Goal: Information Seeking & Learning: Learn about a topic

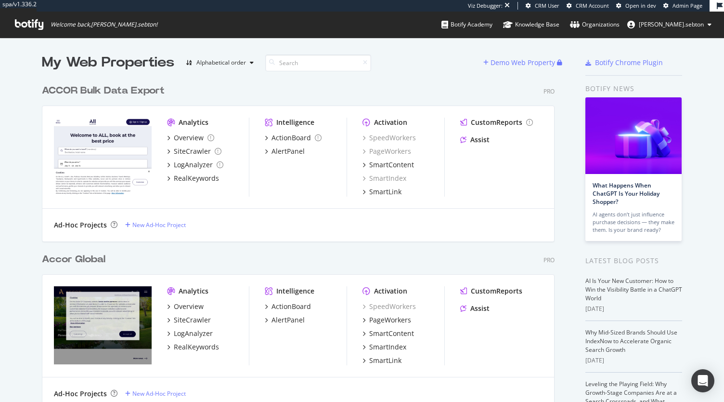
scroll to position [2073, 513]
click at [401, 319] on div "PageWorkers" at bounding box center [390, 320] width 42 height 10
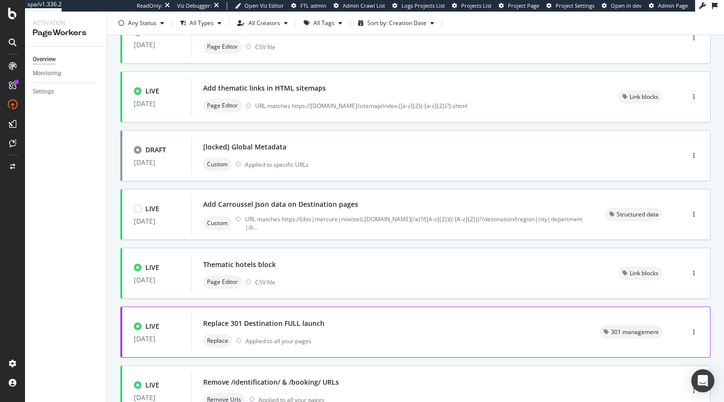
scroll to position [339, 0]
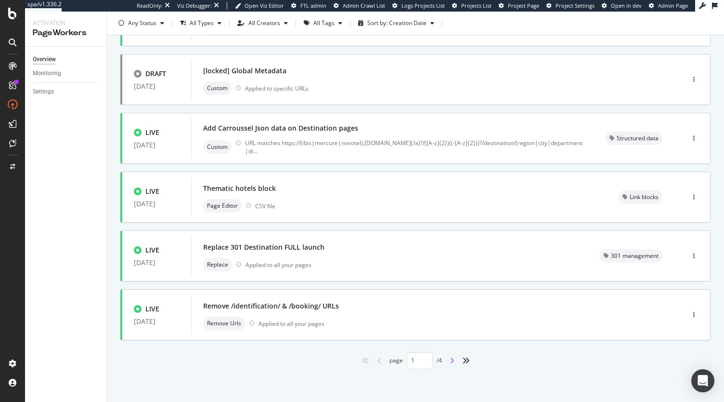
click at [450, 360] on icon "angle-right" at bounding box center [452, 360] width 5 height 8
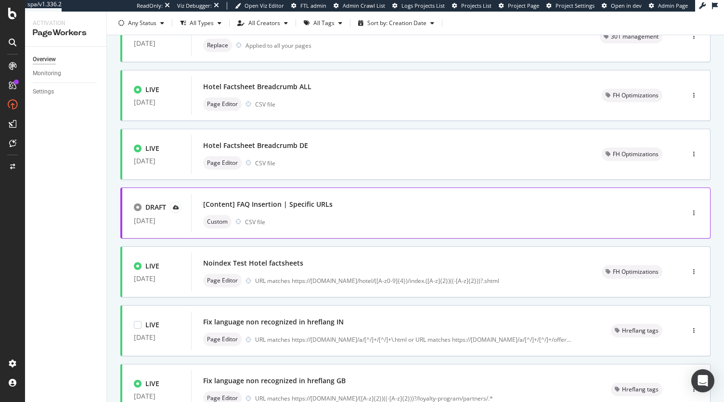
scroll to position [0, 0]
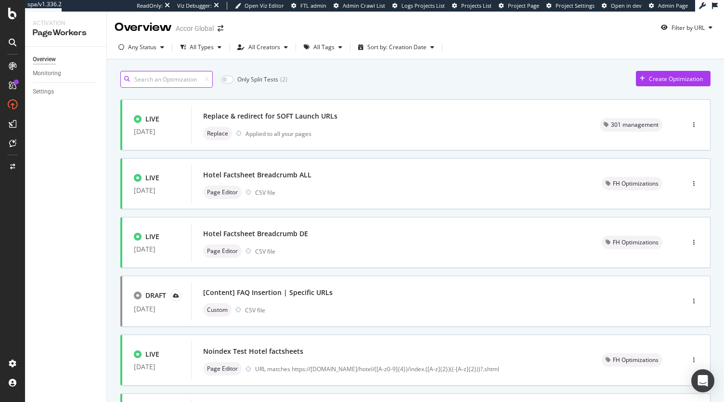
click at [162, 73] on input at bounding box center [166, 79] width 92 height 17
type input "1"
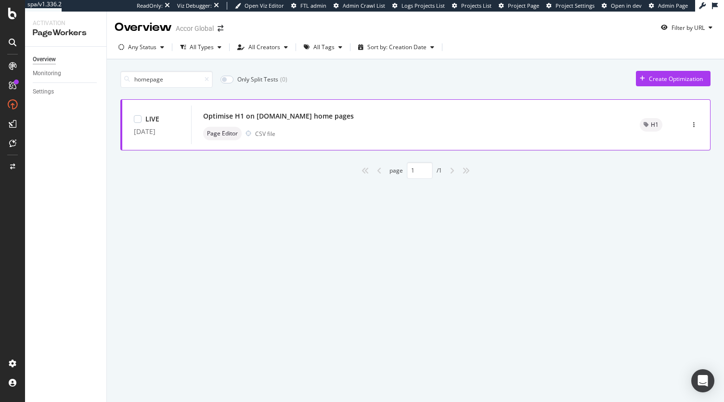
click at [318, 121] on div "Optimise H1 on all.accor.com home pages" at bounding box center [410, 115] width 414 height 13
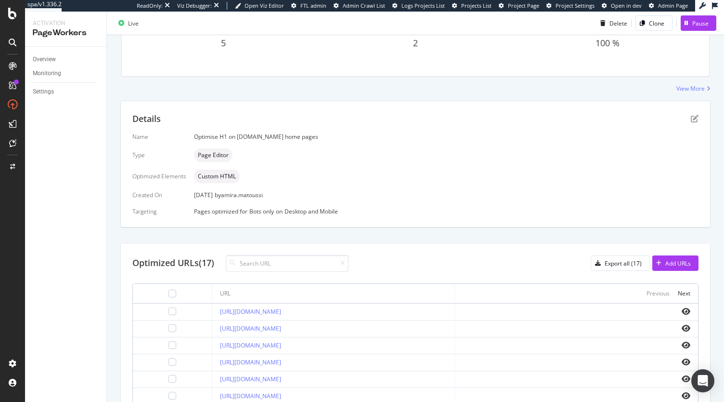
scroll to position [96, 0]
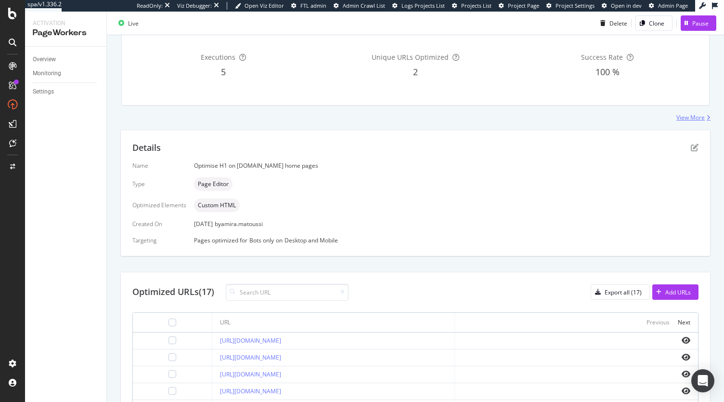
click at [685, 118] on div "View More" at bounding box center [691, 117] width 28 height 8
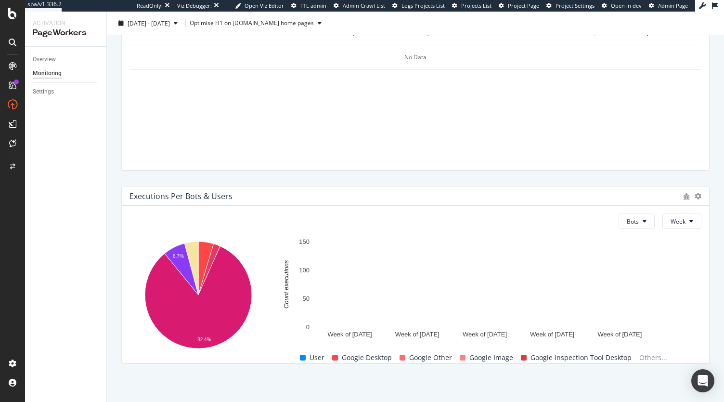
scroll to position [372, 0]
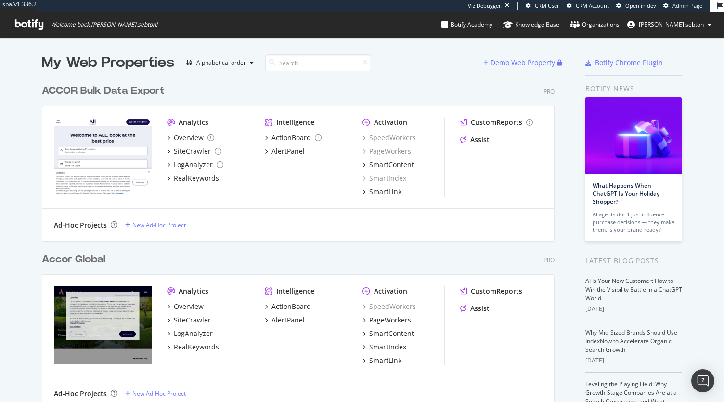
scroll to position [96, 0]
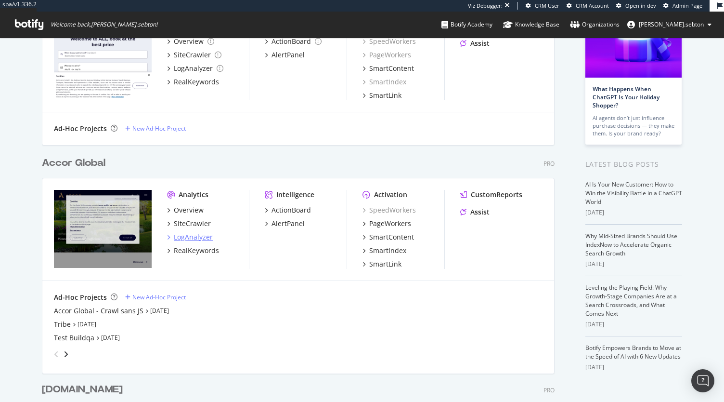
click at [194, 234] on div "LogAnalyzer" at bounding box center [193, 237] width 39 height 10
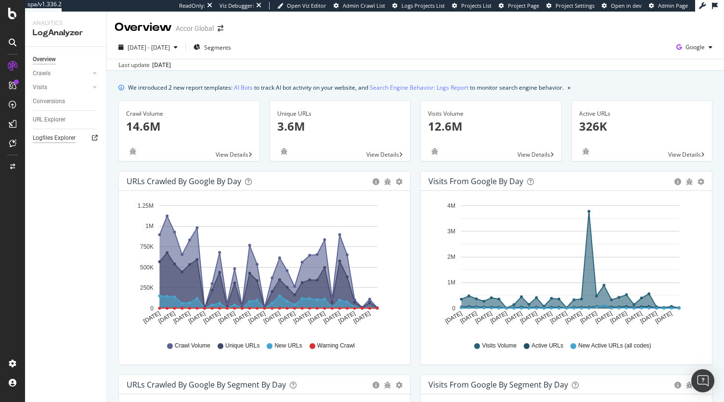
click at [63, 137] on div "Logfiles Explorer" at bounding box center [54, 138] width 43 height 10
